Goal: Transaction & Acquisition: Book appointment/travel/reservation

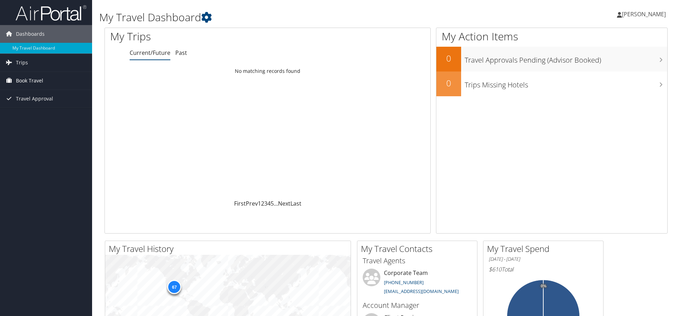
click at [28, 78] on span "Book Travel" at bounding box center [29, 81] width 27 height 18
click at [61, 116] on link "Book/Manage Online Trips" at bounding box center [46, 116] width 92 height 11
